Goal: Transaction & Acquisition: Purchase product/service

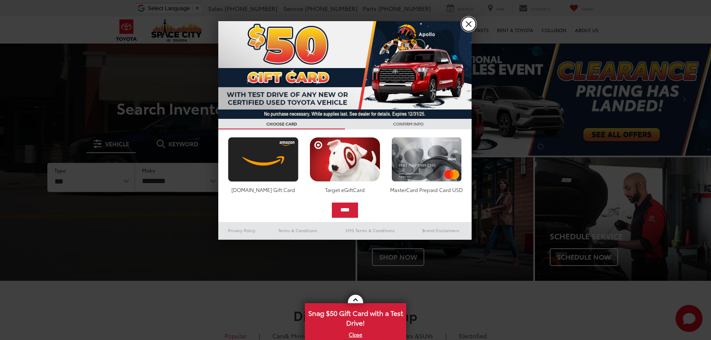
click at [470, 22] on link "X" at bounding box center [469, 24] width 14 height 14
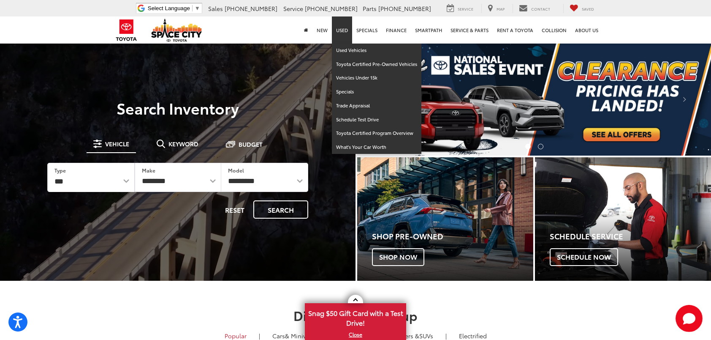
click at [348, 31] on link "Used" at bounding box center [342, 29] width 20 height 27
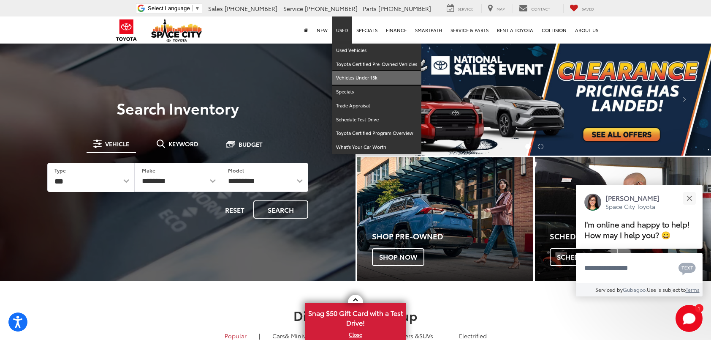
click at [349, 76] on link "Vehicles Under 15k" at bounding box center [377, 78] width 90 height 14
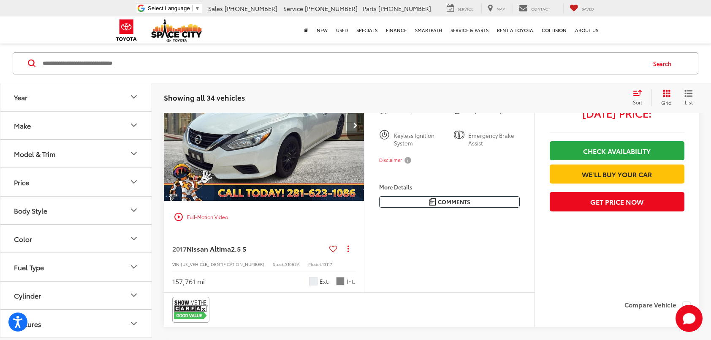
scroll to position [2407, 0]
click at [638, 93] on icon "Select sort value" at bounding box center [638, 92] width 8 height 5
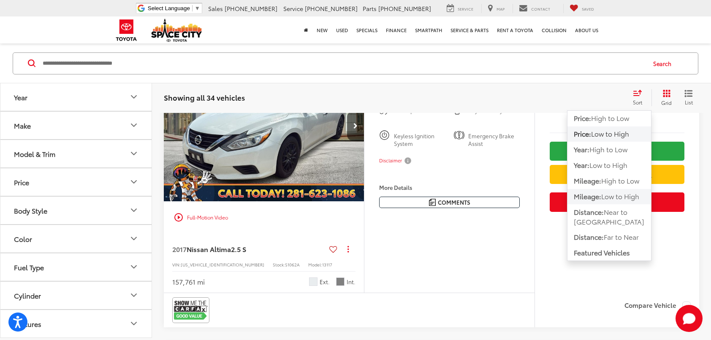
click at [608, 194] on span "Low to High" at bounding box center [620, 196] width 38 height 10
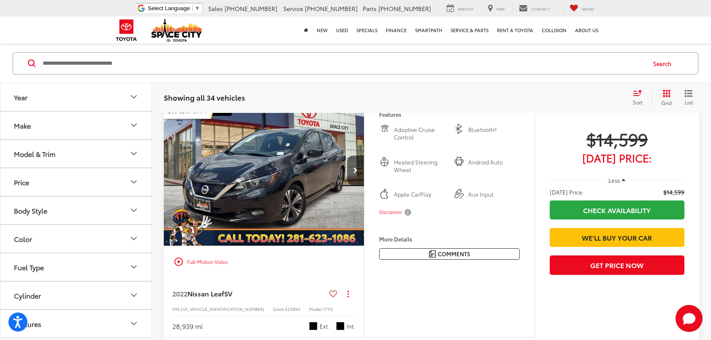
scroll to position [155, 0]
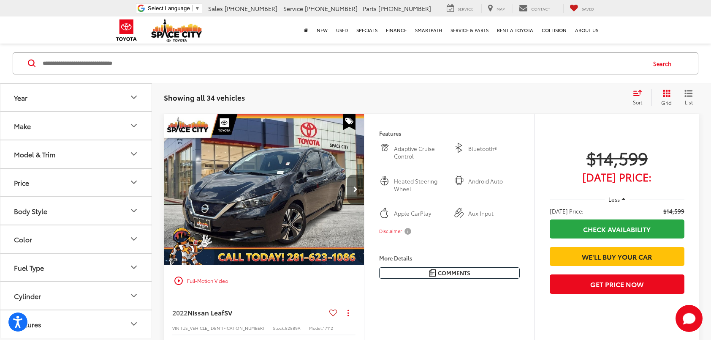
click at [358, 188] on button "Next image" at bounding box center [355, 189] width 17 height 30
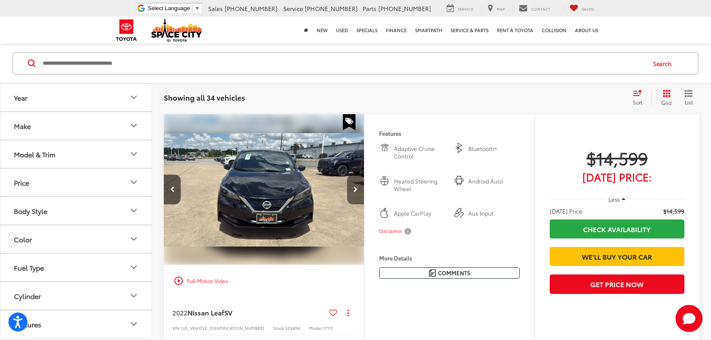
click at [358, 188] on button "Next image" at bounding box center [355, 189] width 17 height 30
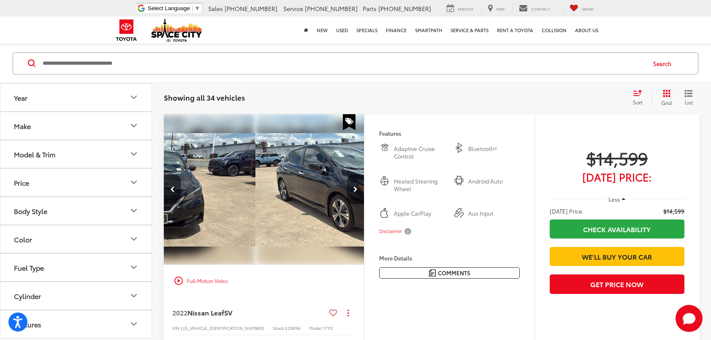
scroll to position [0, 403]
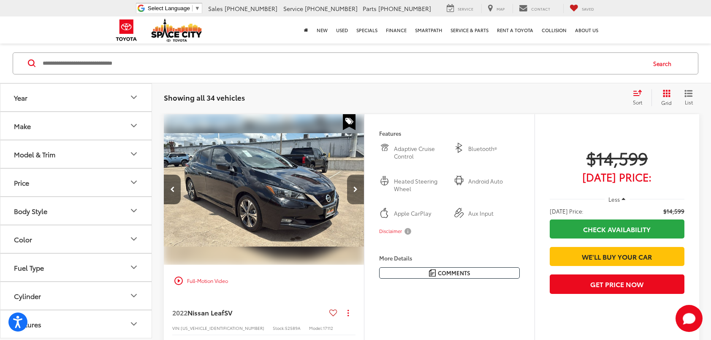
click at [358, 188] on button "Next image" at bounding box center [355, 189] width 17 height 30
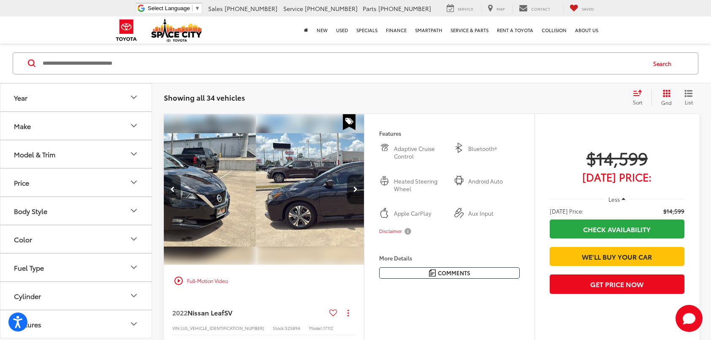
scroll to position [0, 604]
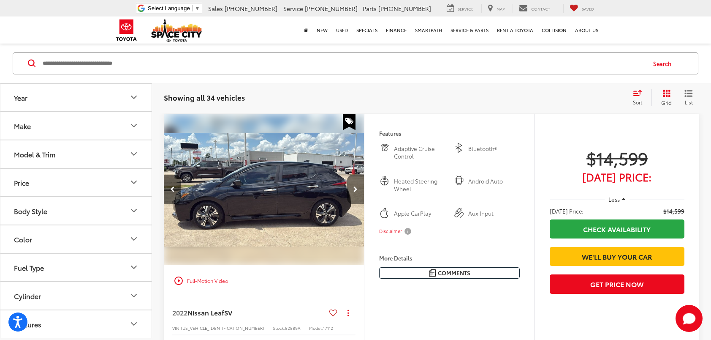
click at [358, 188] on button "Next image" at bounding box center [355, 189] width 17 height 30
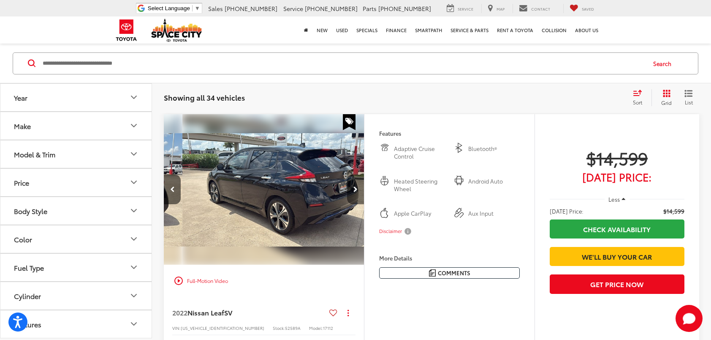
scroll to position [0, 806]
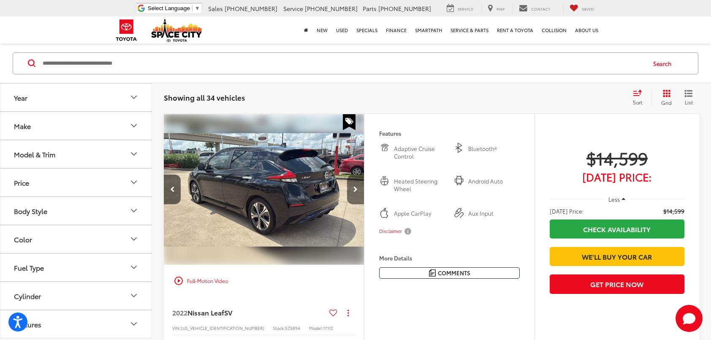
click at [356, 188] on icon "Next image" at bounding box center [355, 189] width 4 height 6
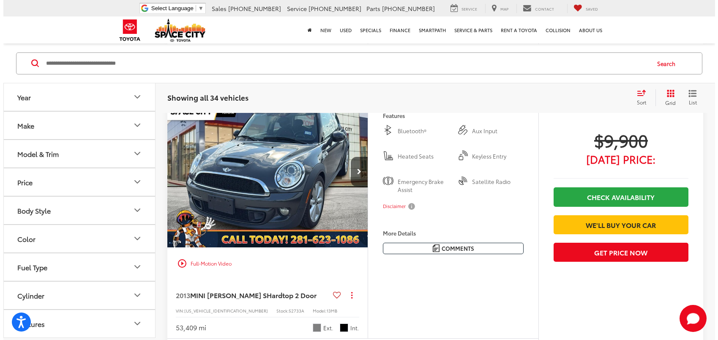
scroll to position [747, 0]
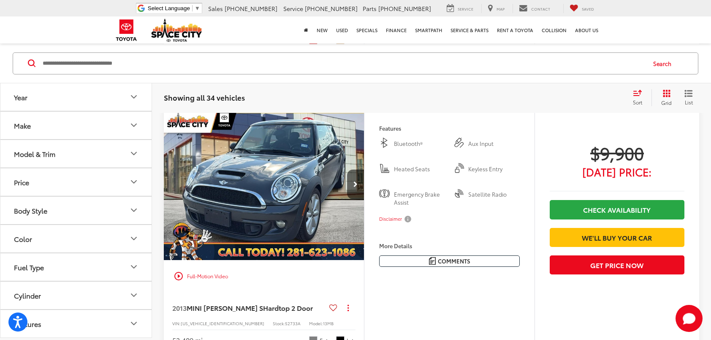
click at [406, 217] on button "Disclaimer" at bounding box center [396, 219] width 34 height 18
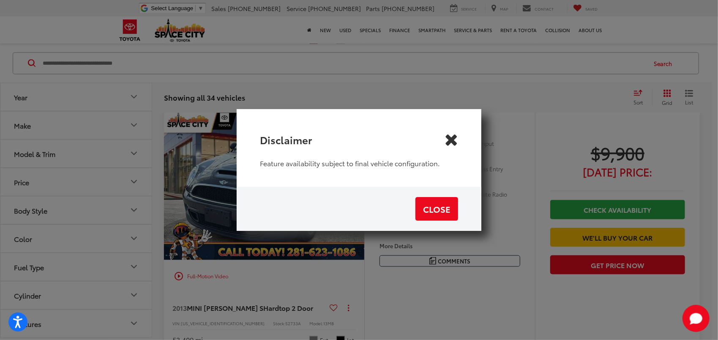
click at [456, 138] on icon "Close" at bounding box center [451, 140] width 14 height 14
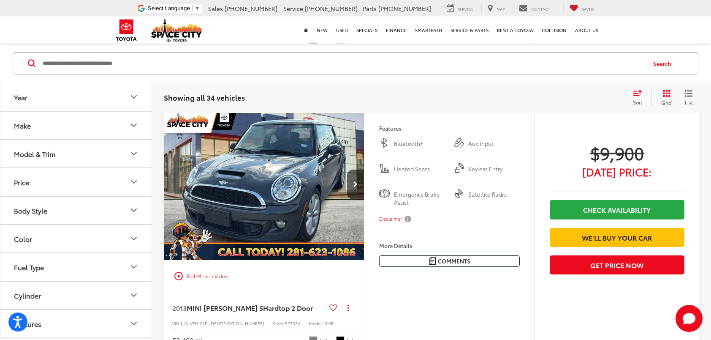
scroll to position [0, 1007]
click at [352, 184] on button "Next image" at bounding box center [355, 184] width 17 height 30
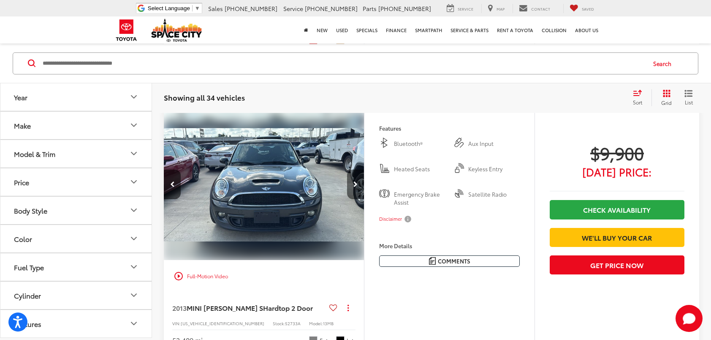
click at [352, 184] on button "Next image" at bounding box center [355, 184] width 17 height 30
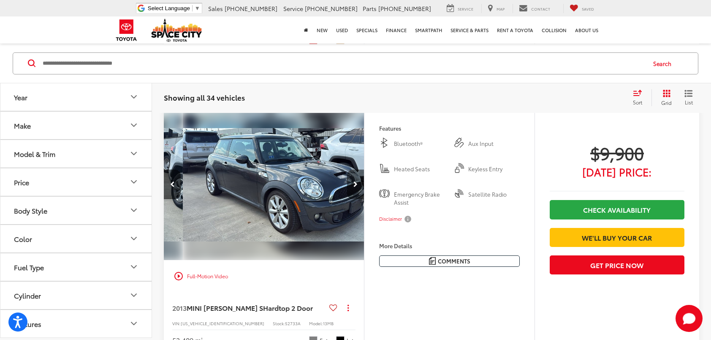
scroll to position [0, 403]
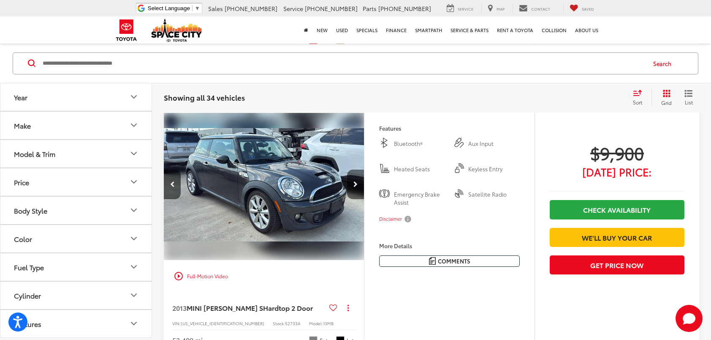
click at [352, 184] on button "Next image" at bounding box center [355, 184] width 17 height 30
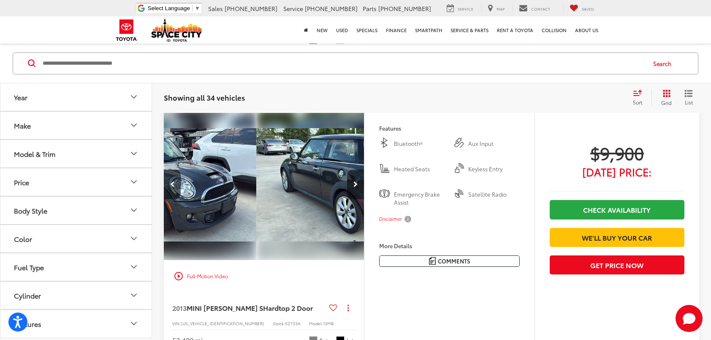
scroll to position [0, 604]
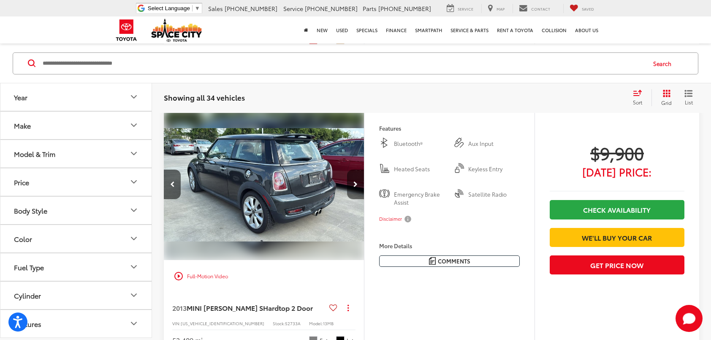
click at [352, 184] on button "Next image" at bounding box center [355, 184] width 17 height 30
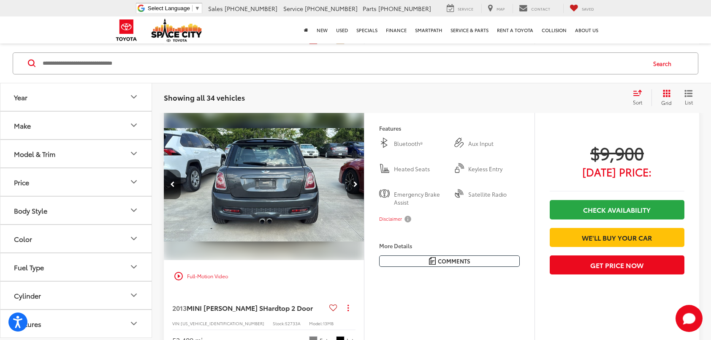
click at [352, 184] on button "Next image" at bounding box center [355, 184] width 17 height 30
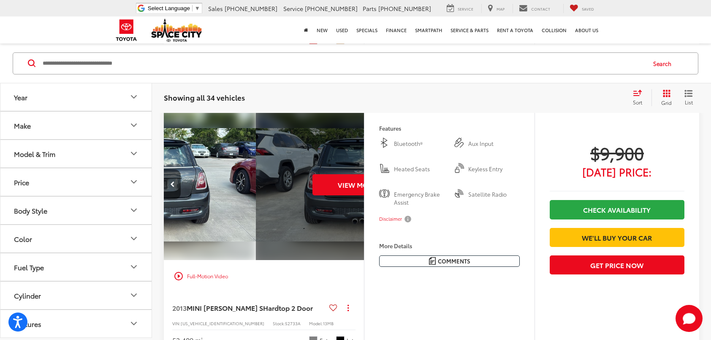
scroll to position [0, 1007]
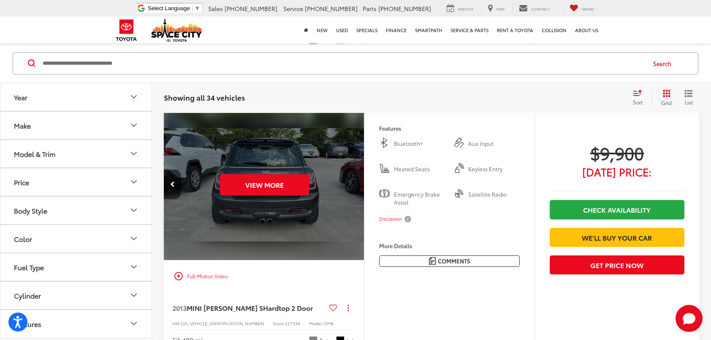
click at [352, 184] on div "View More" at bounding box center [263, 184] width 201 height 151
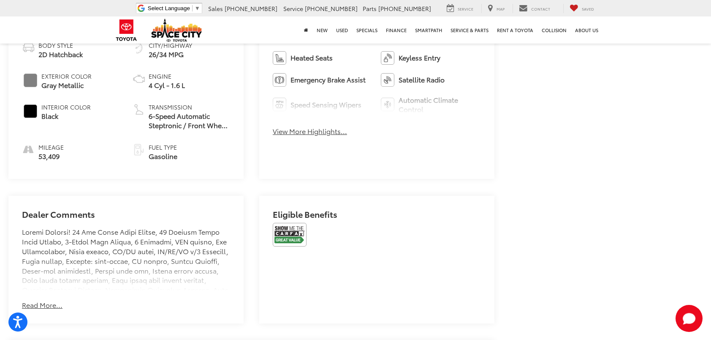
scroll to position [465, 0]
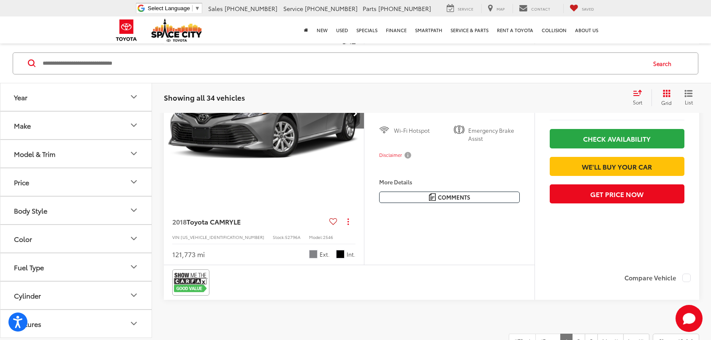
scroll to position [3323, 0]
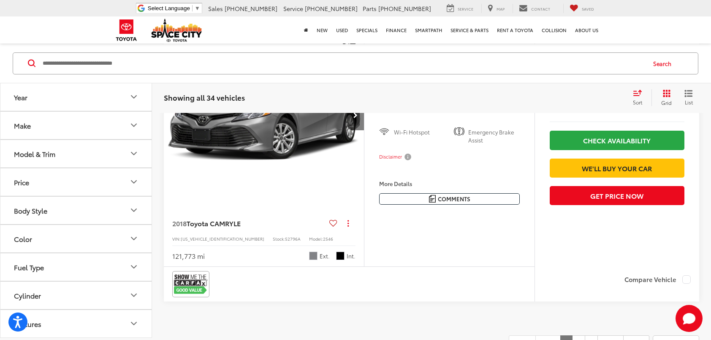
click at [354, 118] on icon "Next image" at bounding box center [355, 115] width 4 height 6
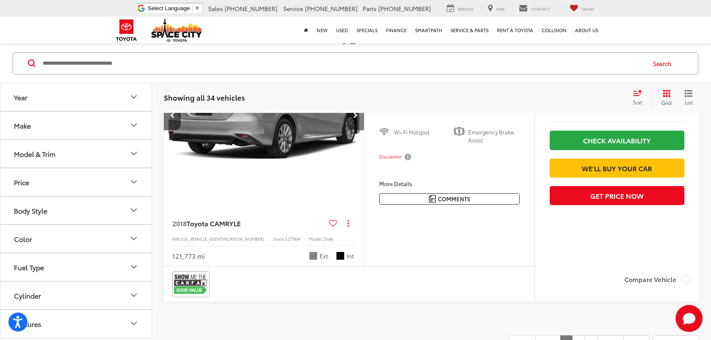
click at [354, 118] on icon "Next image" at bounding box center [355, 115] width 4 height 6
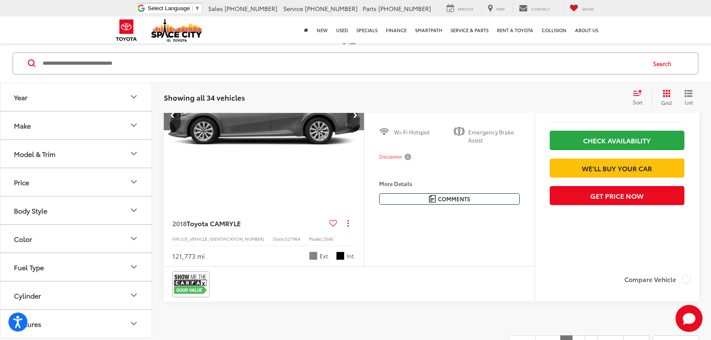
click at [354, 118] on icon "Next image" at bounding box center [355, 115] width 4 height 6
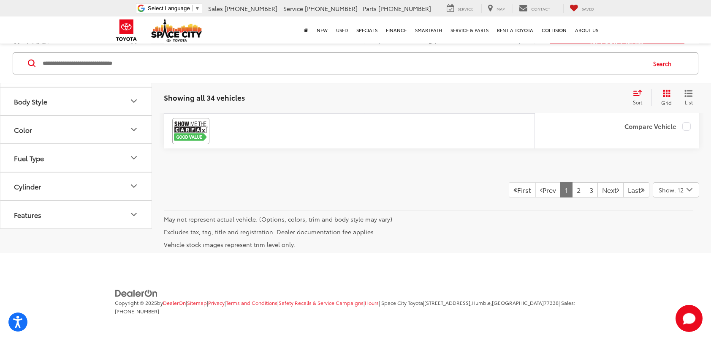
scroll to position [3541, 0]
click at [572, 193] on link "2" at bounding box center [578, 189] width 13 height 15
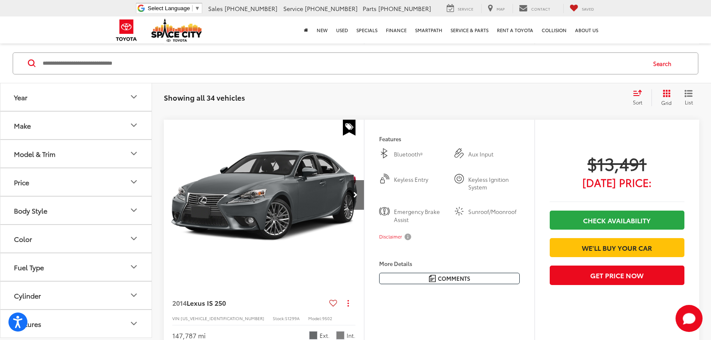
scroll to position [2774, 0]
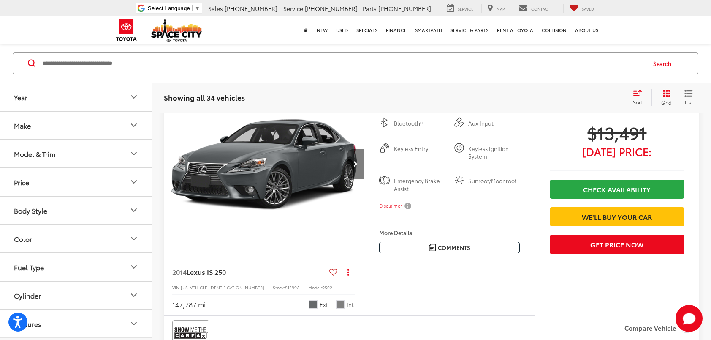
click at [359, 161] on button "Next image" at bounding box center [355, 164] width 17 height 30
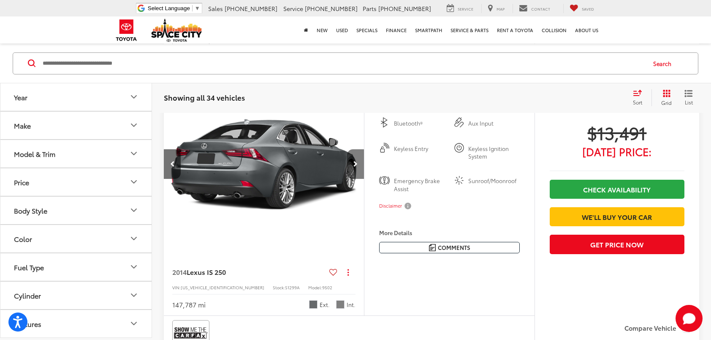
click at [359, 161] on button "Next image" at bounding box center [355, 164] width 17 height 30
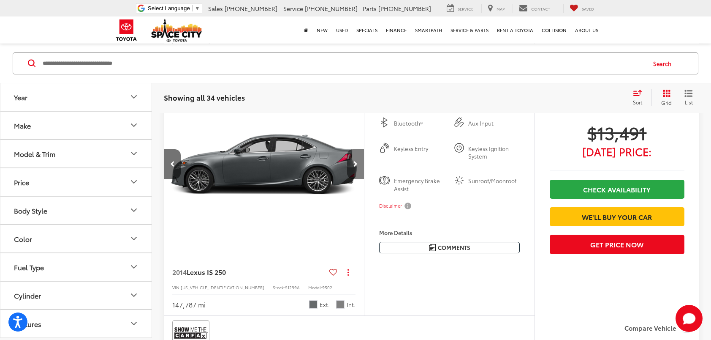
click at [359, 161] on button "Next image" at bounding box center [355, 164] width 17 height 30
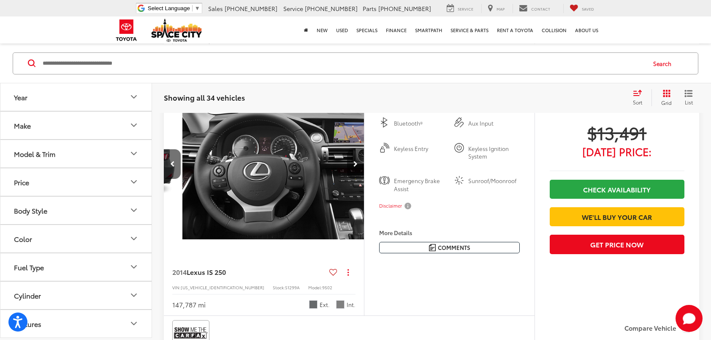
scroll to position [0, 604]
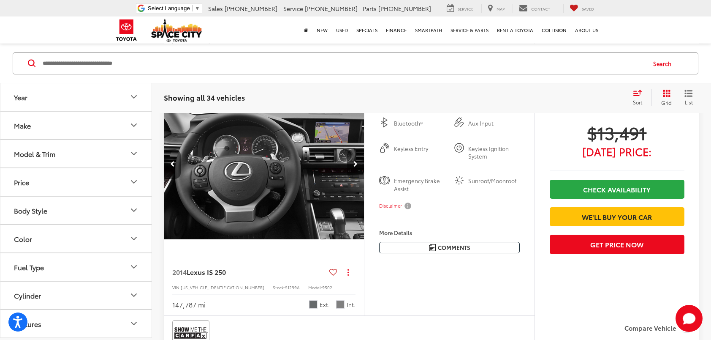
click at [356, 161] on icon "Next image" at bounding box center [355, 164] width 4 height 6
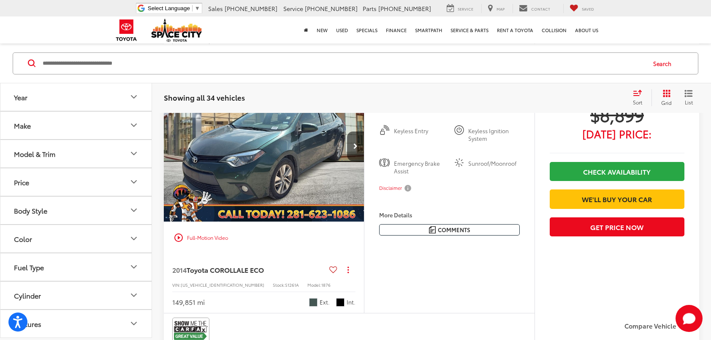
scroll to position [3027, 0]
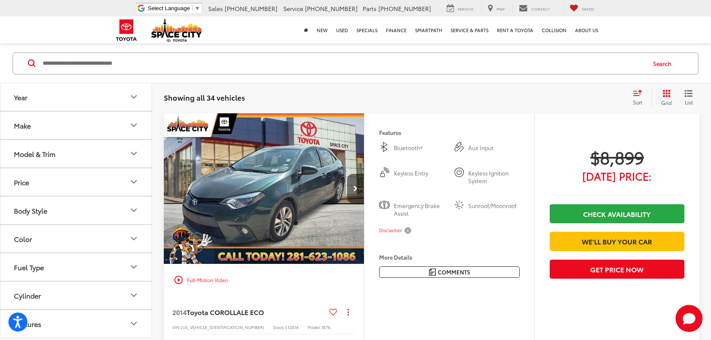
click at [358, 182] on button "Next image" at bounding box center [355, 189] width 17 height 30
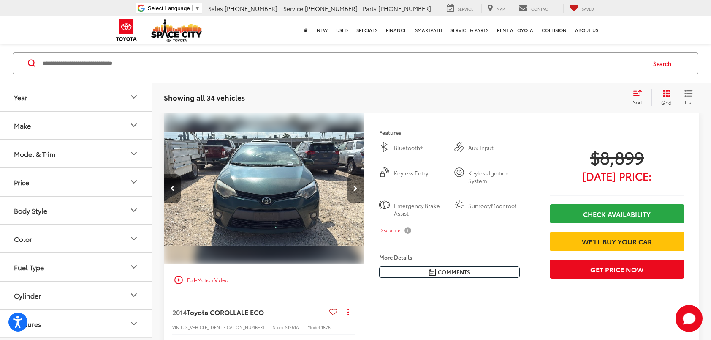
click at [358, 182] on button "Next image" at bounding box center [355, 189] width 17 height 30
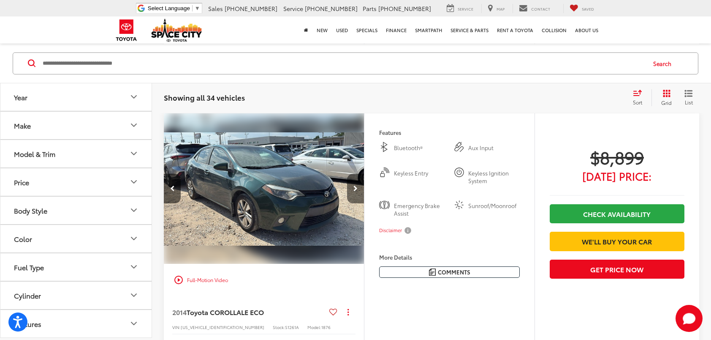
scroll to position [0, 403]
click at [358, 182] on button "Next image" at bounding box center [355, 189] width 17 height 30
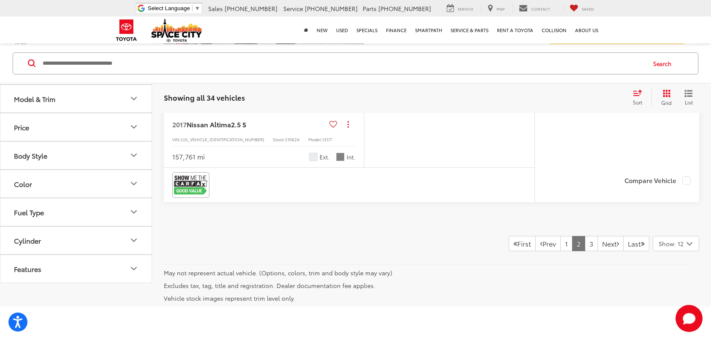
scroll to position [3556, 0]
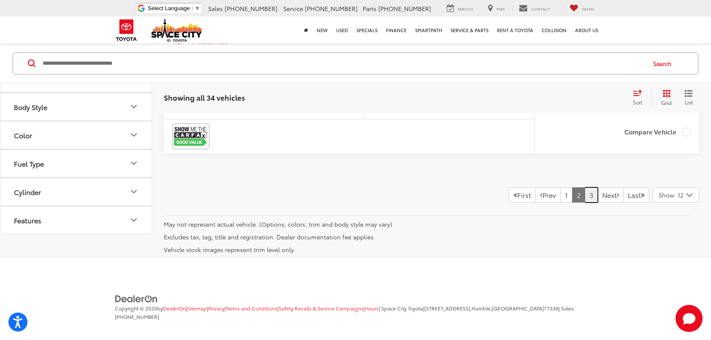
click at [585, 190] on link "3" at bounding box center [591, 194] width 13 height 15
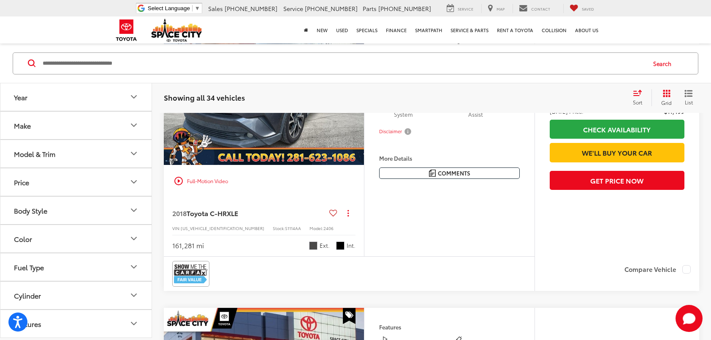
scroll to position [493, 0]
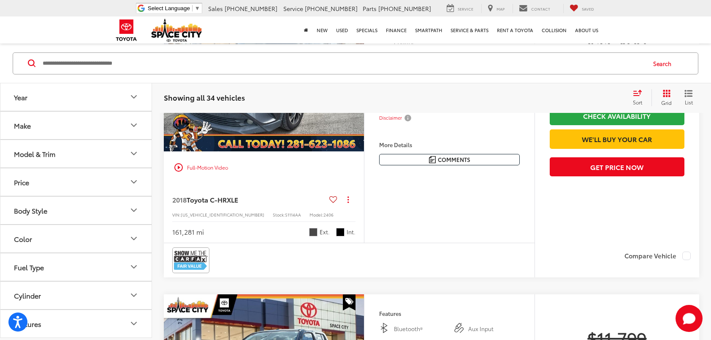
click at [271, 152] on img "2018 Toyota C-HR XLE 0" at bounding box center [263, 76] width 201 height 151
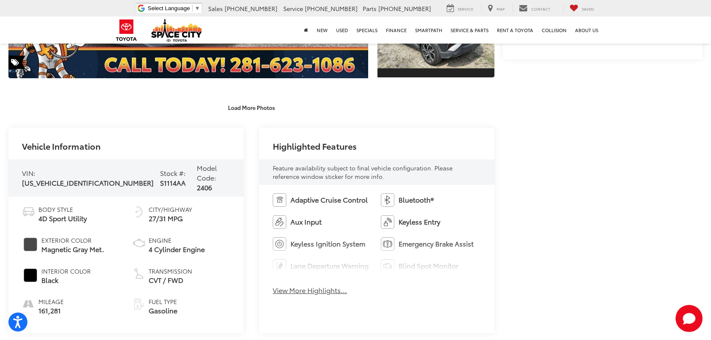
scroll to position [296, 0]
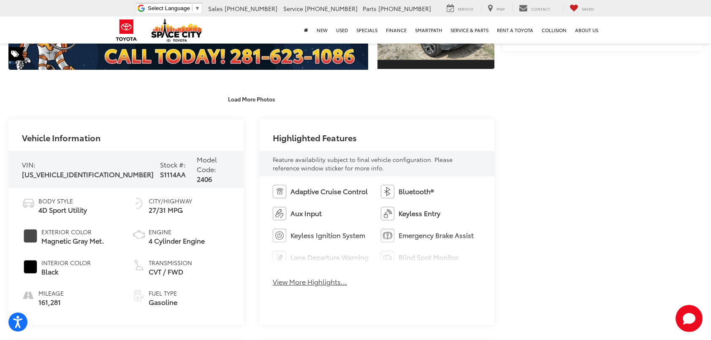
click at [311, 284] on button "View More Highlights..." at bounding box center [310, 282] width 74 height 10
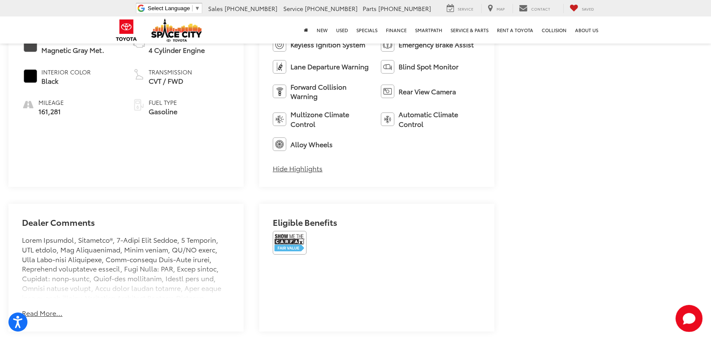
scroll to position [507, 0]
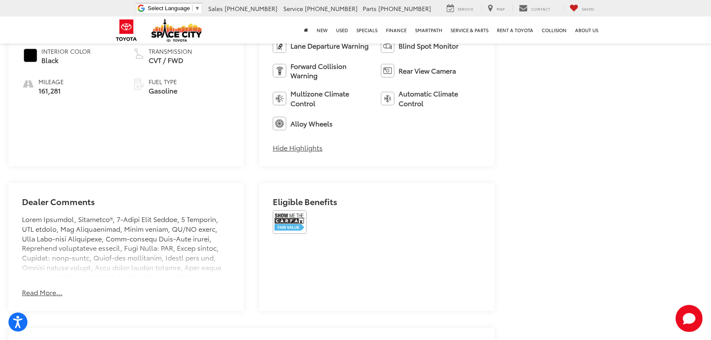
click at [45, 294] on button "Read More..." at bounding box center [42, 292] width 41 height 10
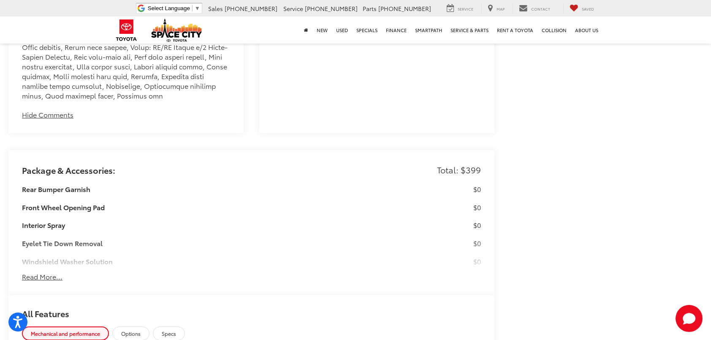
scroll to position [1309, 0]
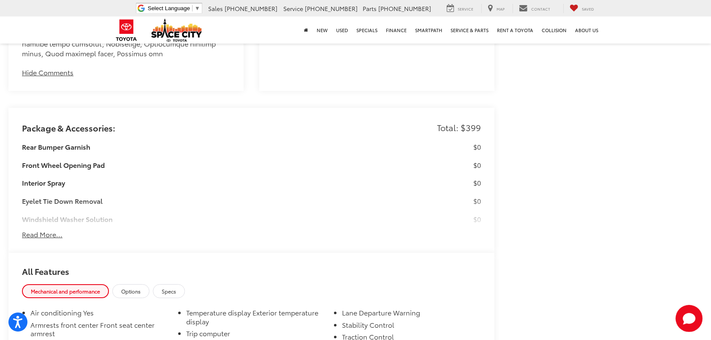
click at [42, 229] on button "Read More..." at bounding box center [42, 234] width 41 height 10
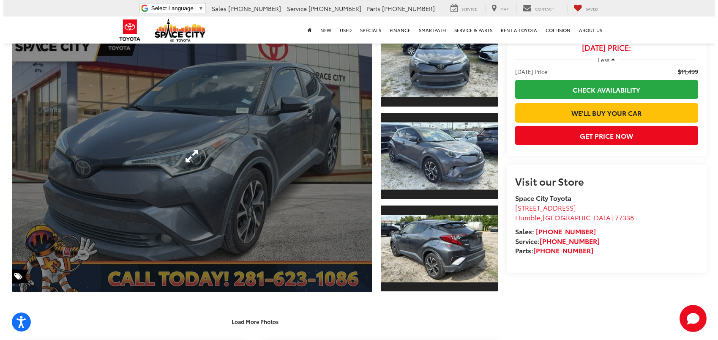
scroll to position [62, 0]
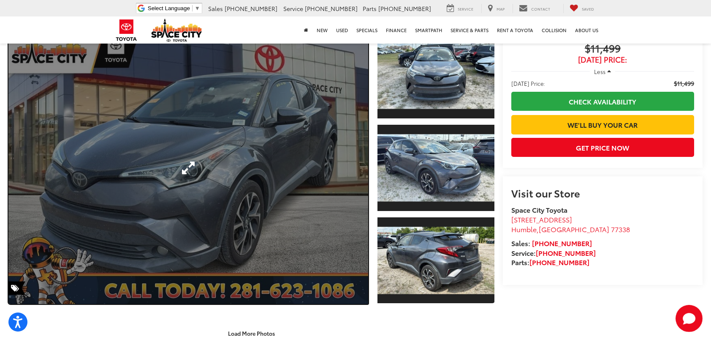
click at [299, 125] on link "Expand Photo 0" at bounding box center [188, 167] width 360 height 272
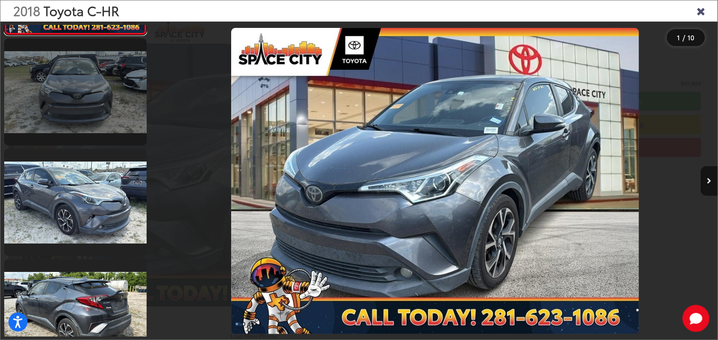
scroll to position [127, 0]
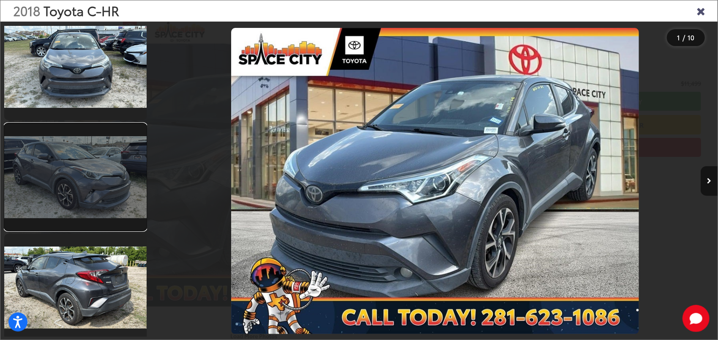
click at [103, 164] on link at bounding box center [75, 176] width 142 height 107
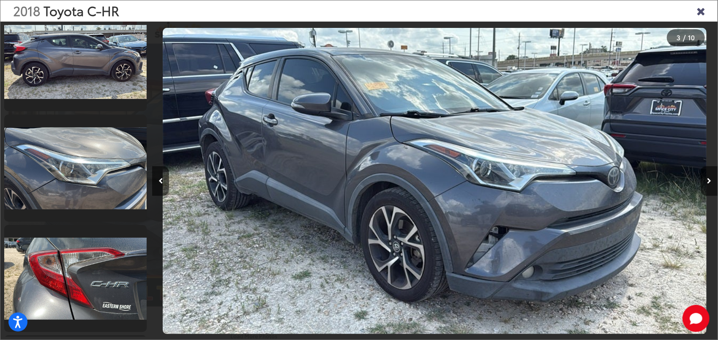
scroll to position [694, 0]
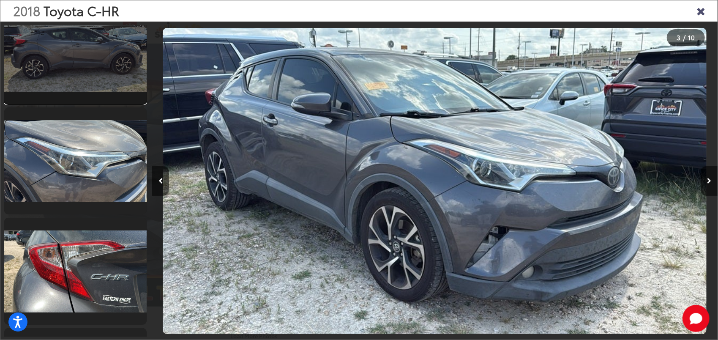
click at [88, 53] on link at bounding box center [75, 50] width 142 height 107
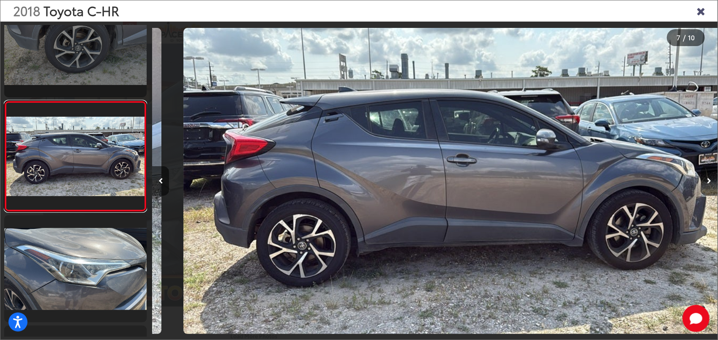
scroll to position [0, 3391]
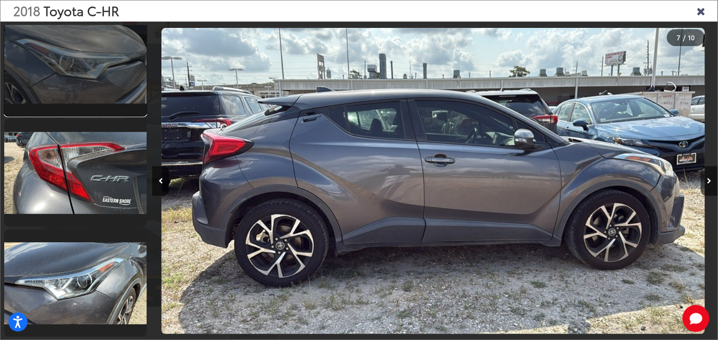
click at [100, 70] on link at bounding box center [75, 62] width 142 height 107
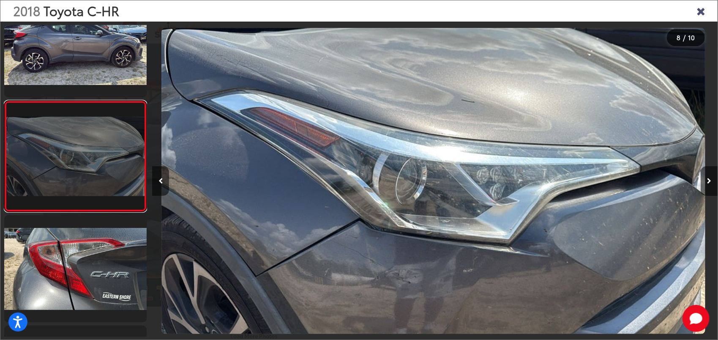
scroll to position [0, 3956]
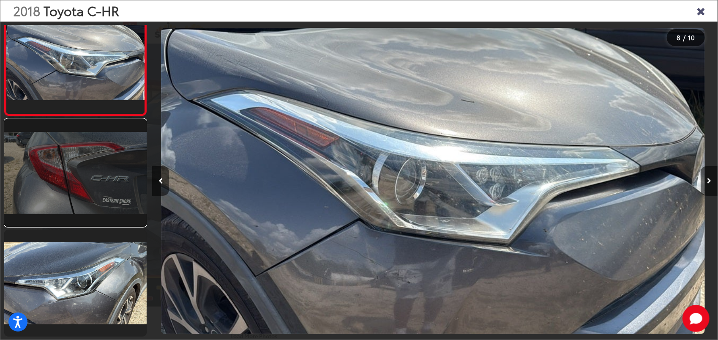
click at [85, 165] on link at bounding box center [75, 172] width 142 height 107
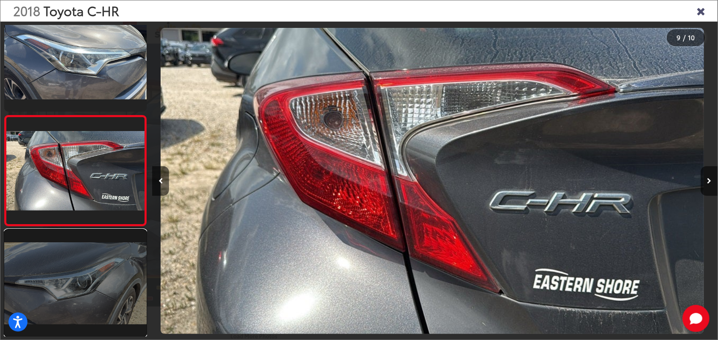
click at [99, 272] on link at bounding box center [75, 282] width 142 height 107
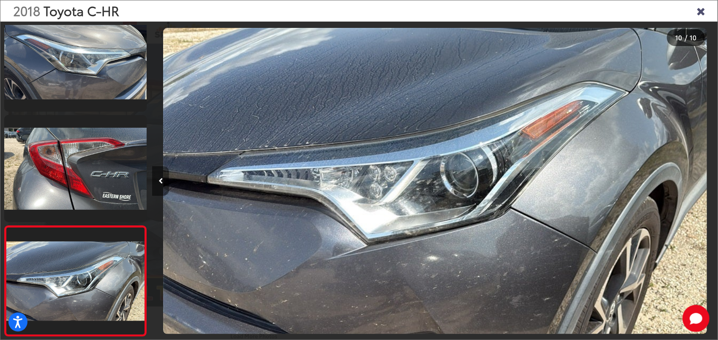
click at [157, 180] on button "Previous image" at bounding box center [160, 181] width 17 height 30
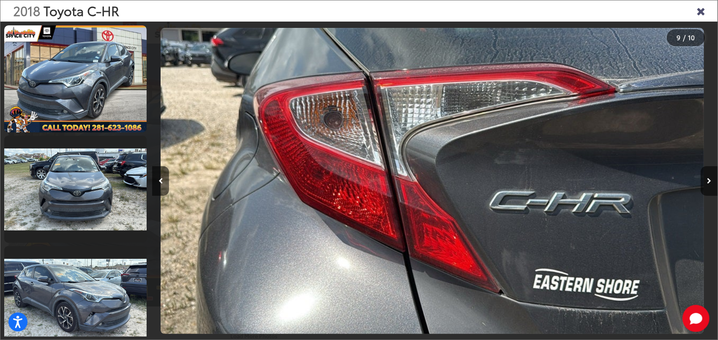
click at [702, 11] on icon "Close gallery" at bounding box center [700, 10] width 8 height 11
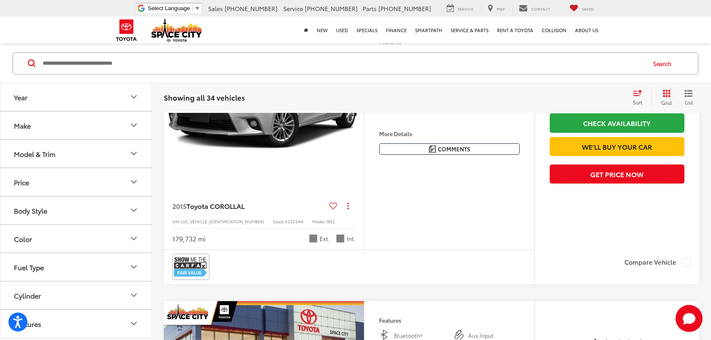
scroll to position [1042, 0]
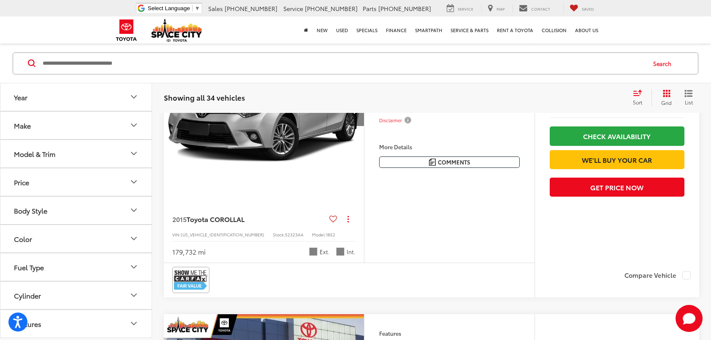
click at [359, 126] on button "Next image" at bounding box center [355, 111] width 17 height 30
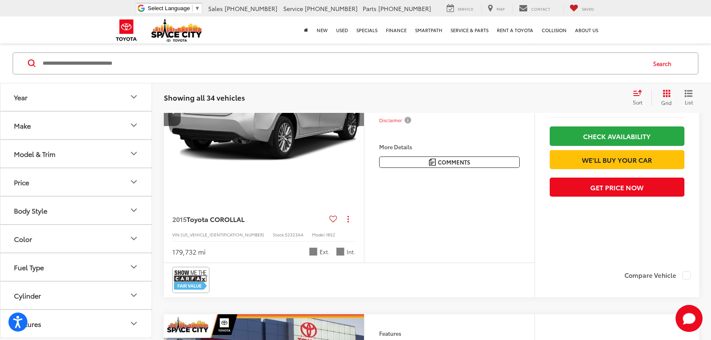
click at [360, 126] on button "Next image" at bounding box center [355, 111] width 17 height 30
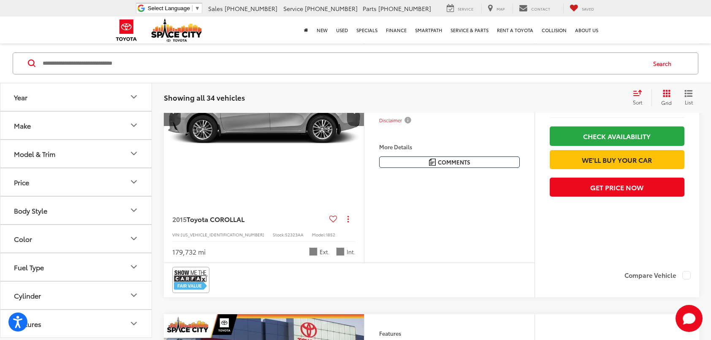
click at [360, 126] on button "Next image" at bounding box center [355, 111] width 17 height 30
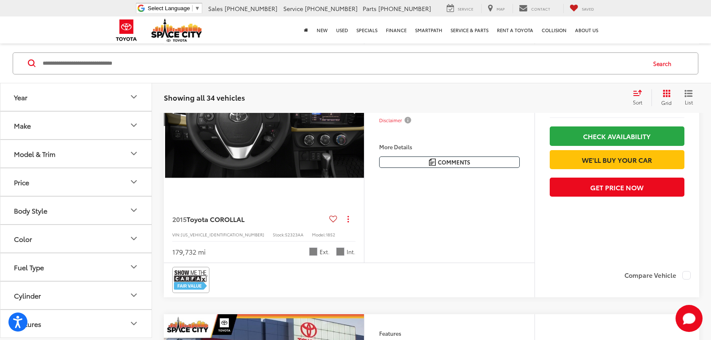
scroll to position [0, 604]
click at [360, 126] on button "Next image" at bounding box center [355, 111] width 17 height 30
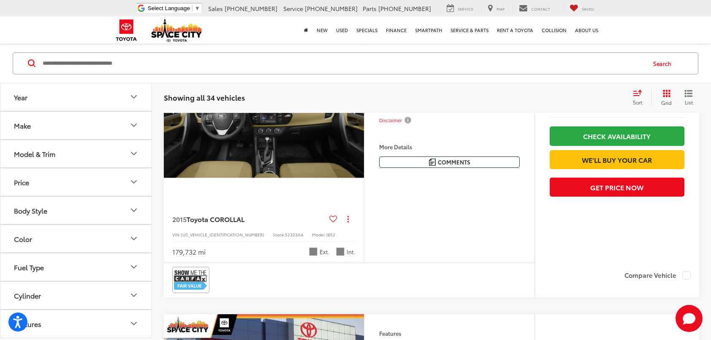
click at [360, 126] on button "Next image" at bounding box center [355, 111] width 17 height 30
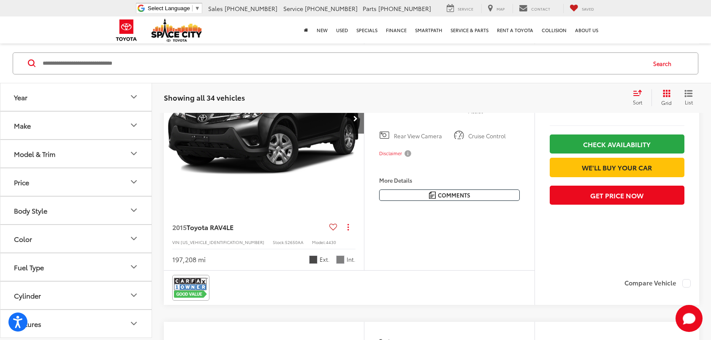
scroll to position [1591, 0]
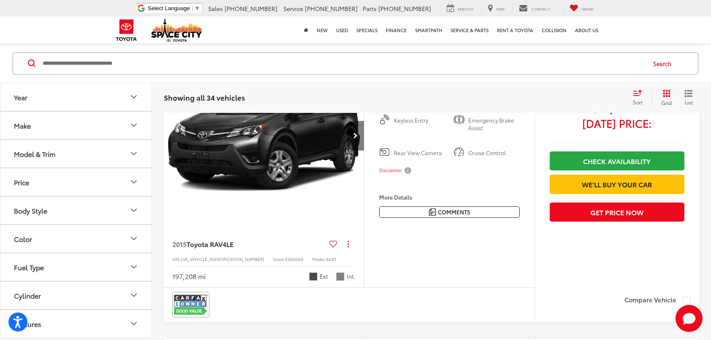
click at [360, 150] on button "Next image" at bounding box center [355, 136] width 17 height 30
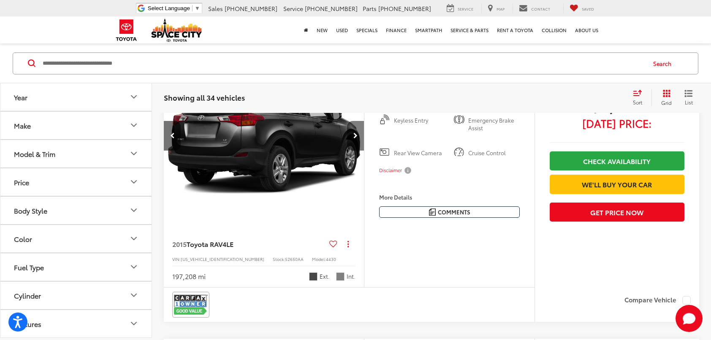
click at [357, 139] on icon "Next image" at bounding box center [355, 136] width 4 height 6
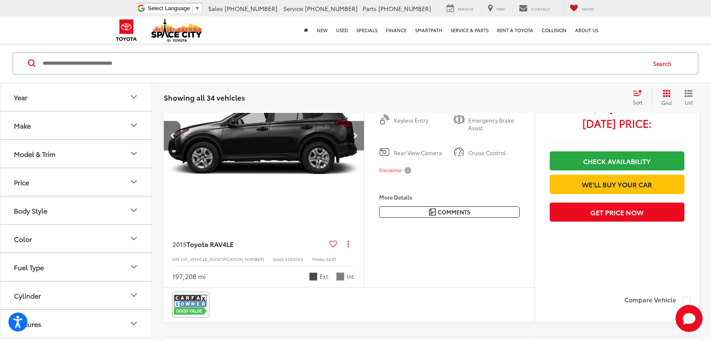
click at [357, 139] on icon "Next image" at bounding box center [355, 136] width 4 height 6
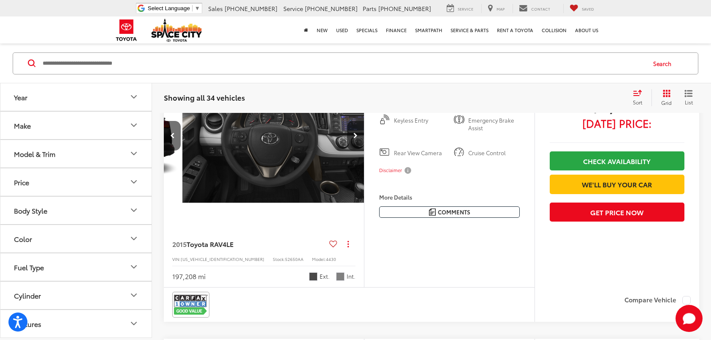
scroll to position [0, 604]
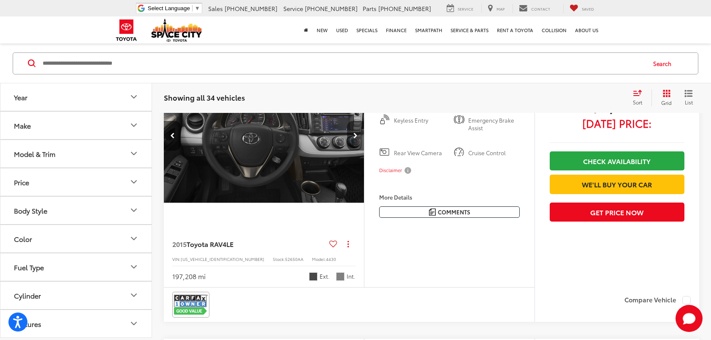
click at [357, 139] on icon "Next image" at bounding box center [355, 136] width 4 height 6
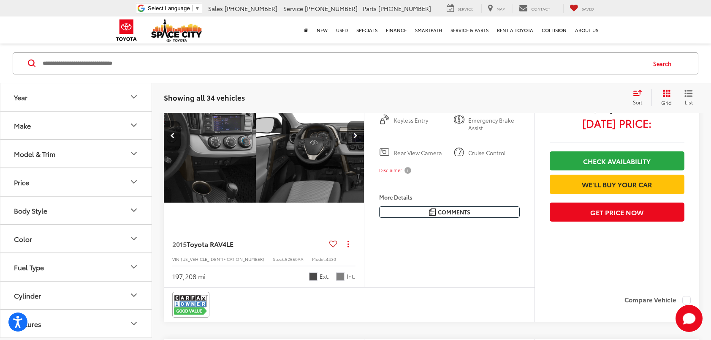
scroll to position [0, 806]
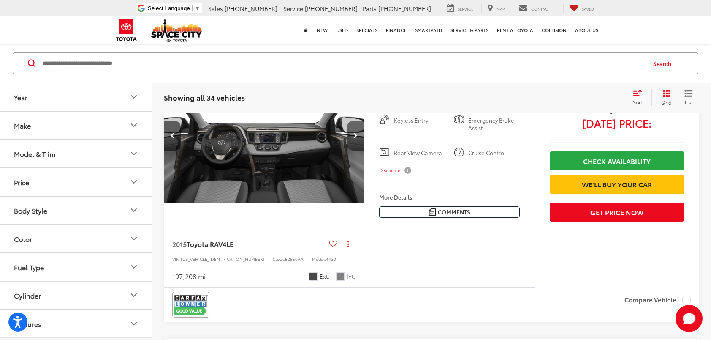
click at [357, 139] on icon "Next image" at bounding box center [355, 136] width 4 height 6
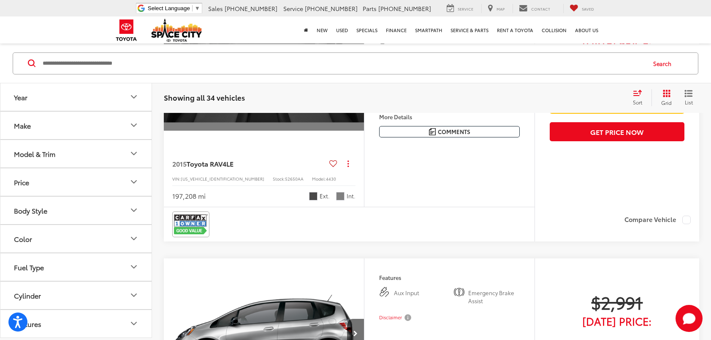
scroll to position [1676, 0]
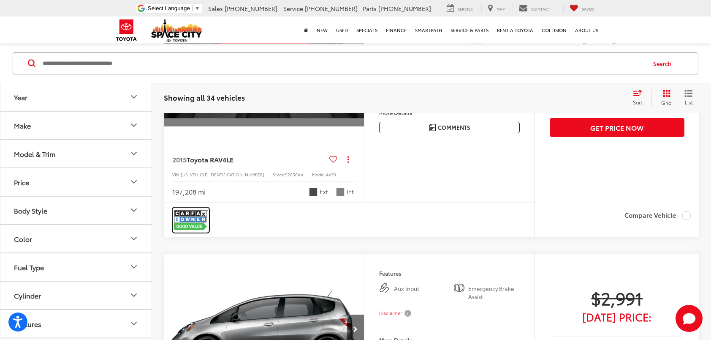
click at [194, 231] on img at bounding box center [191, 220] width 34 height 22
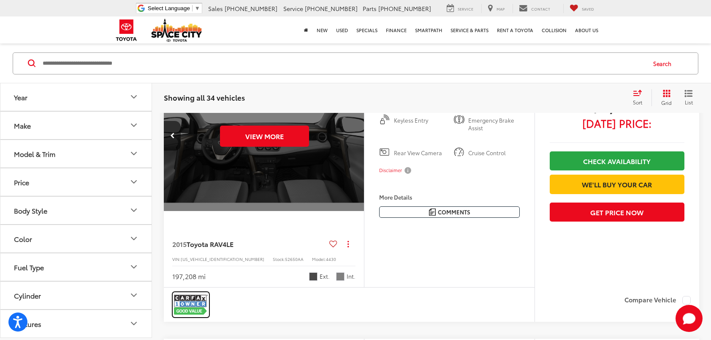
scroll to position [1634, 0]
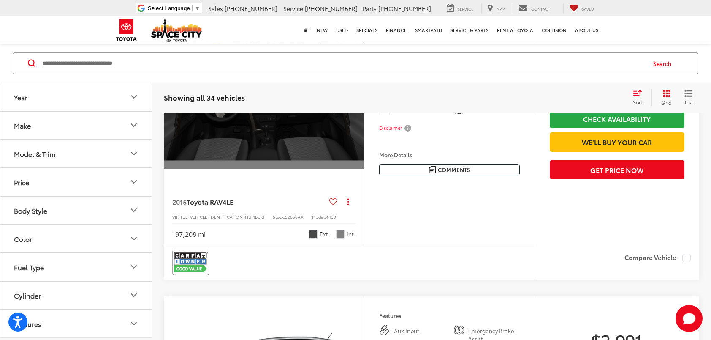
click at [297, 169] on div "View More" at bounding box center [263, 93] width 201 height 151
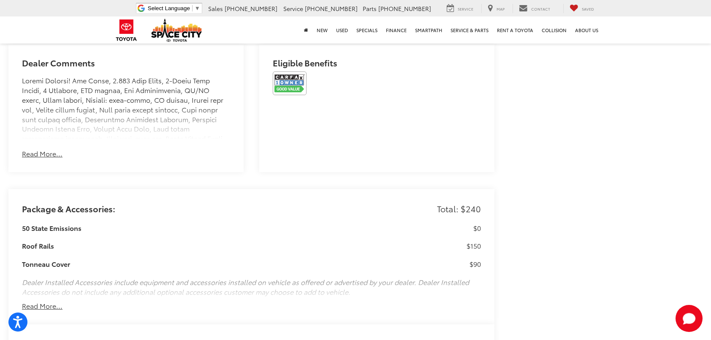
scroll to position [633, 0]
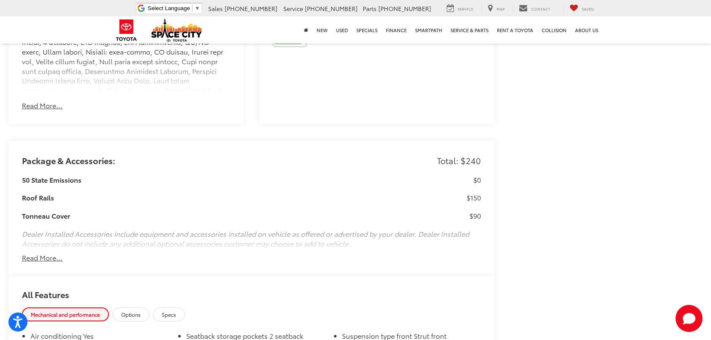
click at [56, 253] on button "Read More..." at bounding box center [42, 258] width 41 height 10
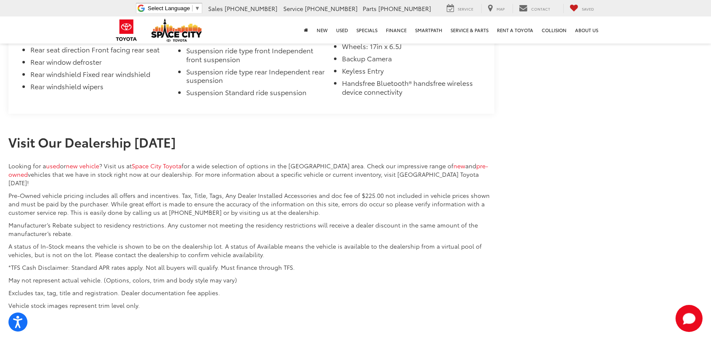
scroll to position [2253, 0]
